Goal: Check status

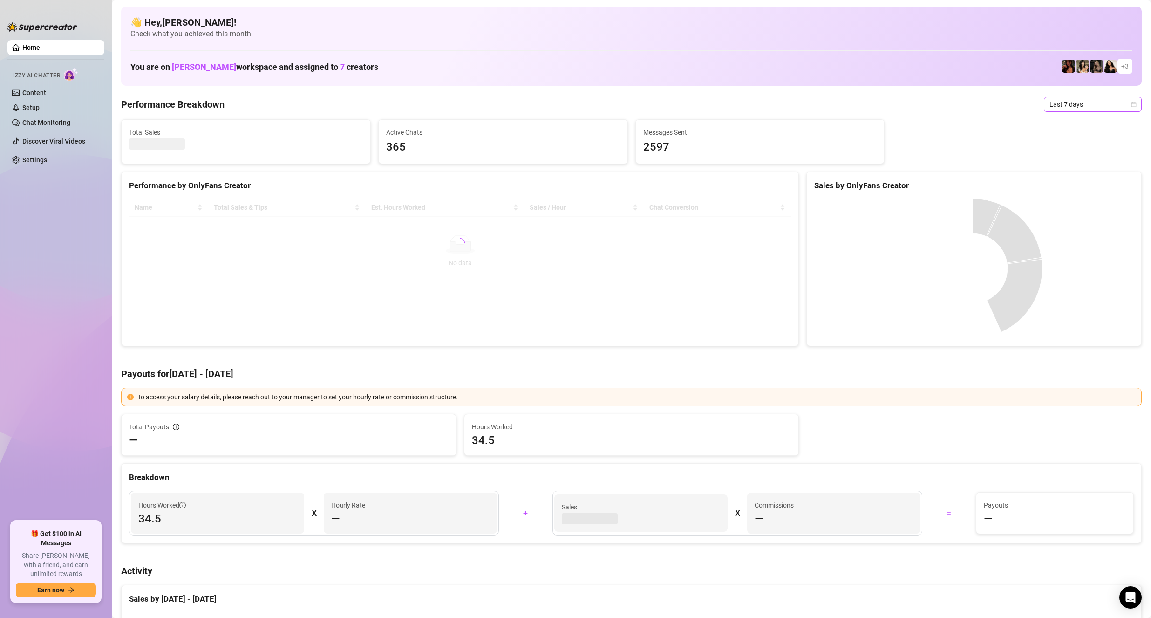
click at [1073, 102] on span "Last 7 days" at bounding box center [1092, 104] width 87 height 14
click at [1000, 97] on div "Performance Breakdown Last 7 days" at bounding box center [631, 104] width 1020 height 15
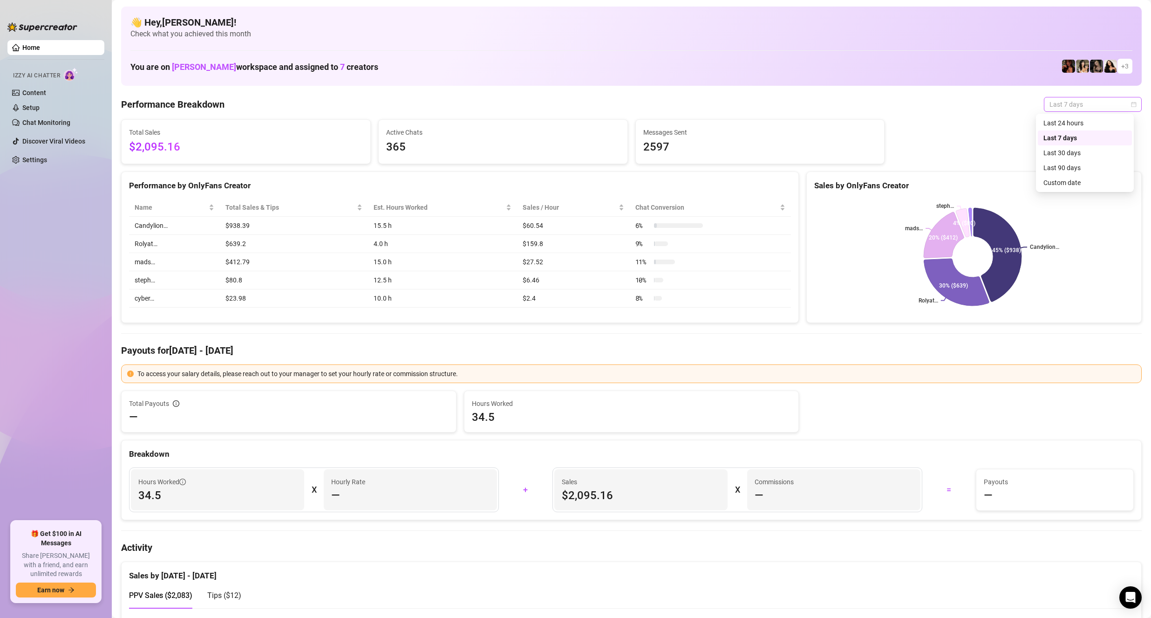
click at [1078, 104] on span "Last 7 days" at bounding box center [1092, 104] width 87 height 14
click at [1061, 116] on div "Last 24 hours" at bounding box center [1085, 123] width 94 height 15
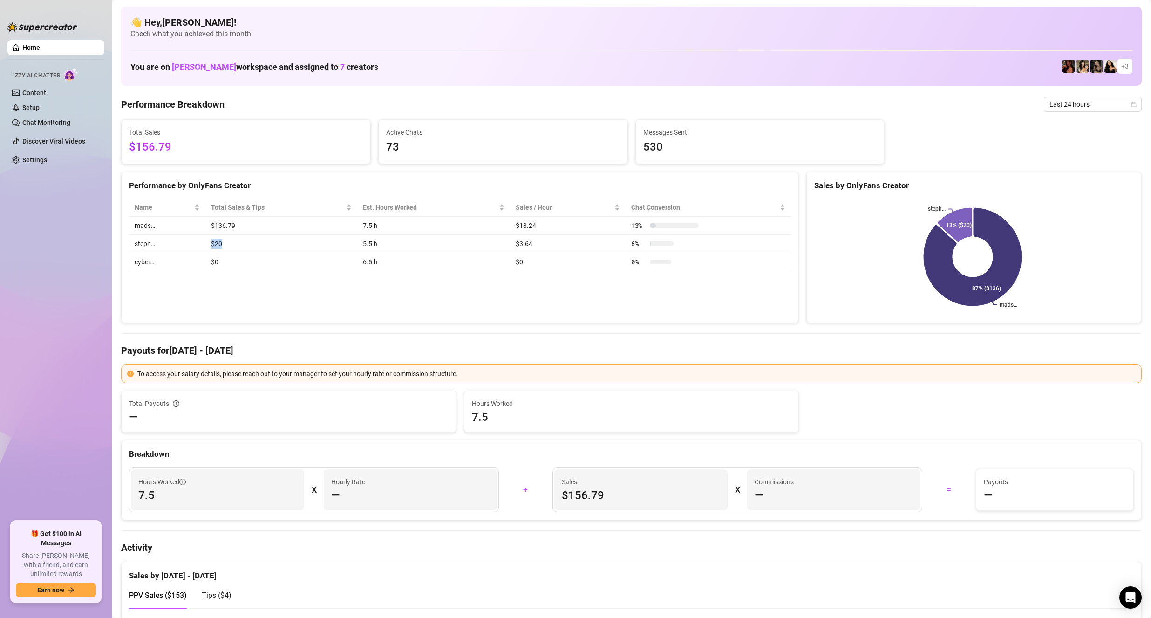
drag, startPoint x: 228, startPoint y: 243, endPoint x: 179, endPoint y: 248, distance: 49.6
click at [179, 248] on tr "steph… $20 5.5 h $3.64 6 %" at bounding box center [460, 244] width 662 height 18
click at [179, 248] on td "steph…" at bounding box center [167, 244] width 76 height 18
drag, startPoint x: 239, startPoint y: 227, endPoint x: 203, endPoint y: 226, distance: 36.3
click at [203, 226] on tr "mads… $136.79 7.5 h $18.24 13 %" at bounding box center [460, 226] width 662 height 18
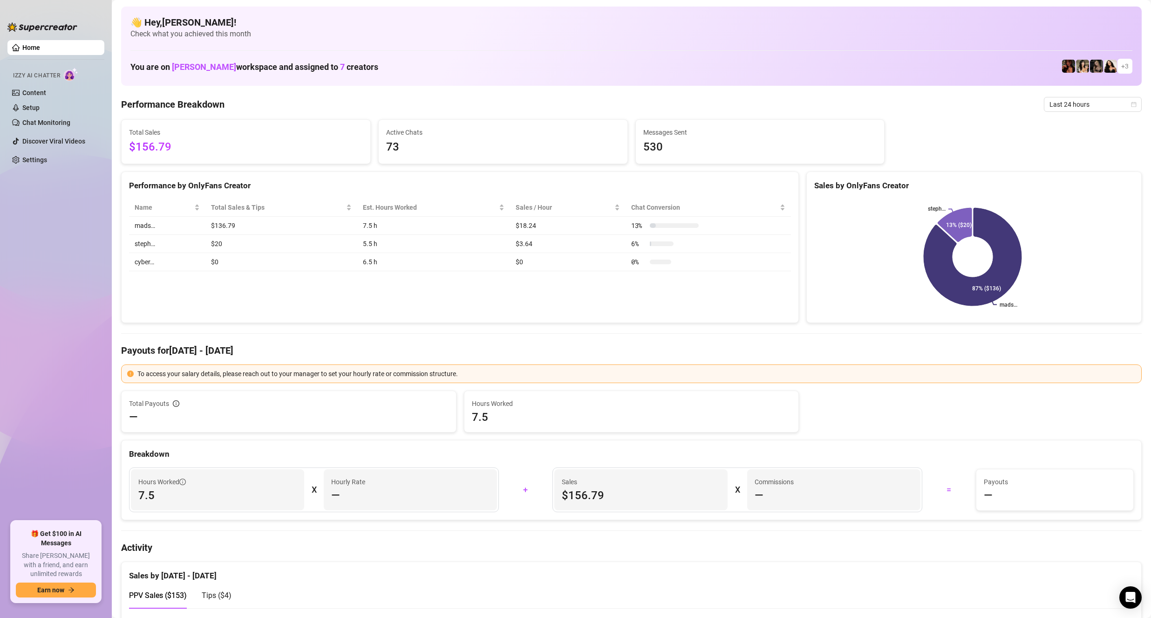
click at [355, 292] on div "Performance by OnlyFans Creator Name Total Sales & Tips Est. Hours Worked Sales…" at bounding box center [460, 247] width 678 height 152
